Goal: Navigation & Orientation: Find specific page/section

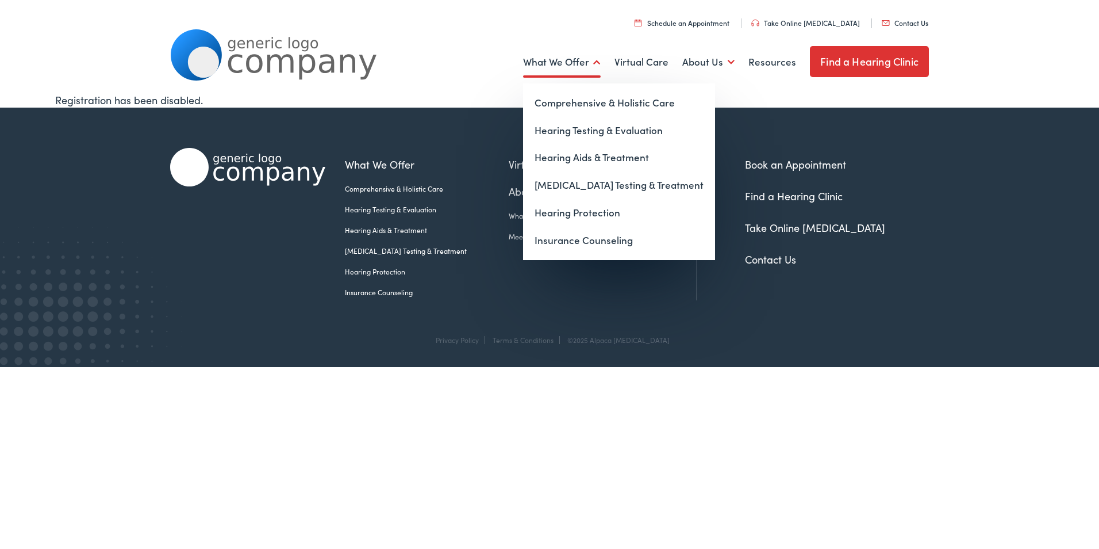
click at [596, 60] on link "What We Offer" at bounding box center [562, 62] width 78 height 43
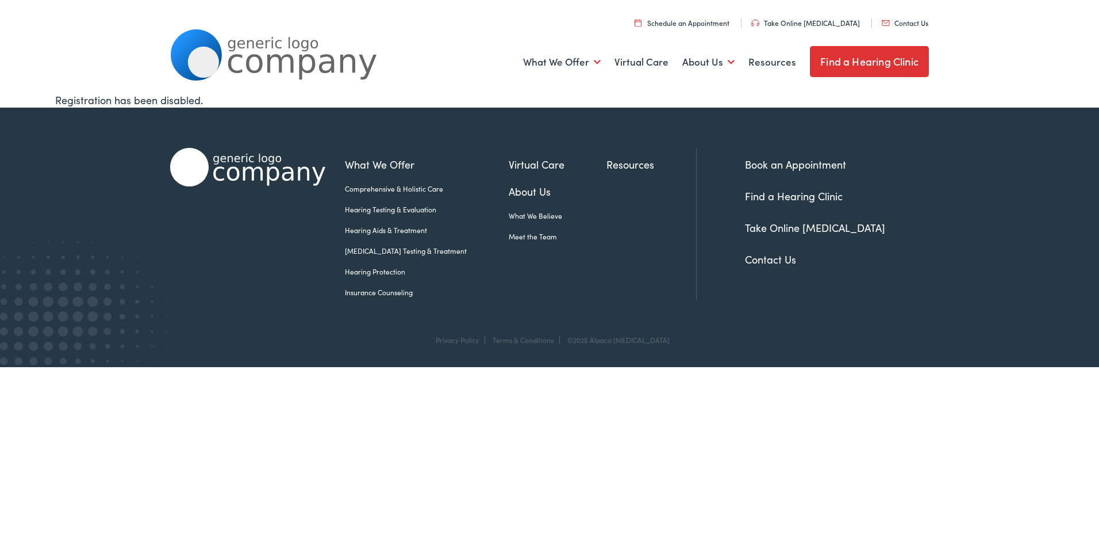
click at [884, 72] on link "Find a Hearing Clinic" at bounding box center [869, 61] width 119 height 31
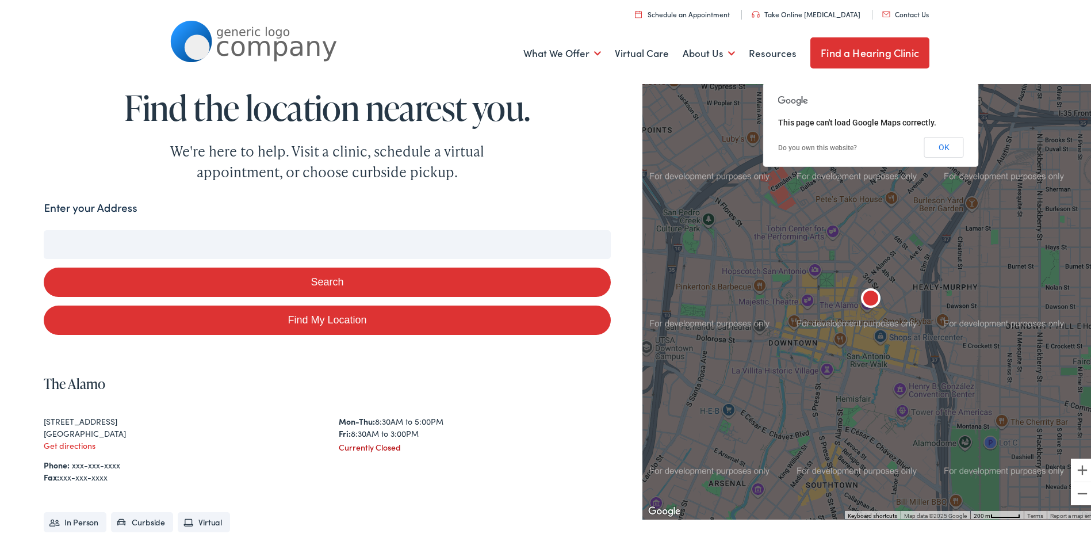
click at [214, 241] on input "Enter your Address" at bounding box center [327, 242] width 566 height 29
type input "449"
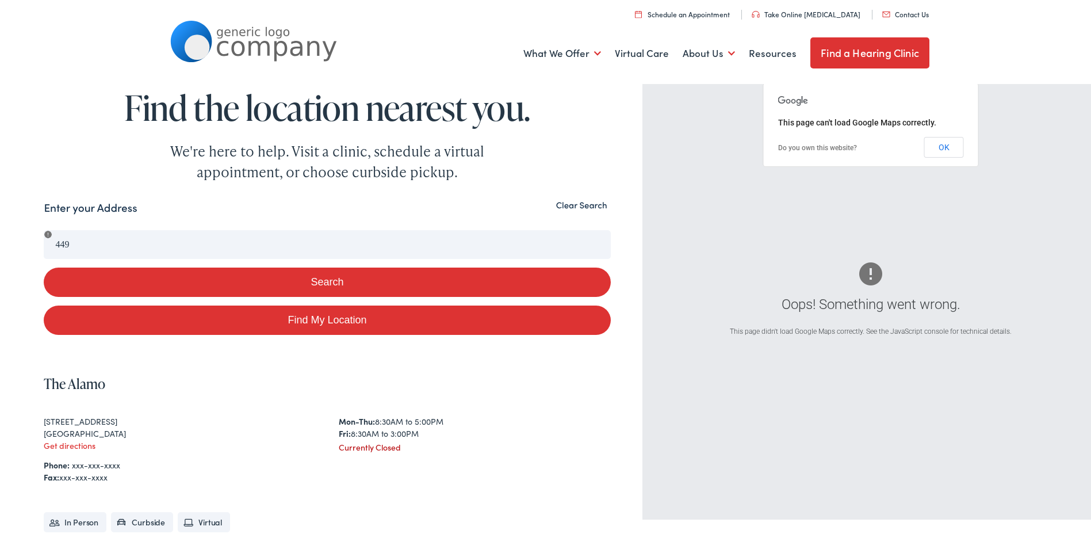
click at [568, 206] on button "Clear Search" at bounding box center [582, 202] width 58 height 11
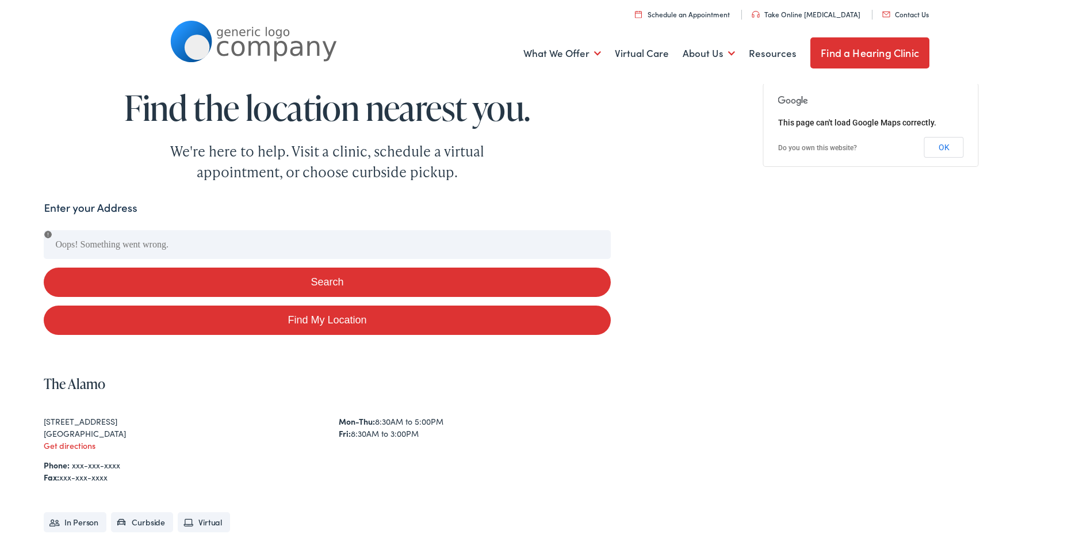
click at [290, 309] on link "Find My Location" at bounding box center [327, 317] width 566 height 29
type input "[GEOGRAPHIC_DATA], [US_STATE]"
